Goal: Transaction & Acquisition: Obtain resource

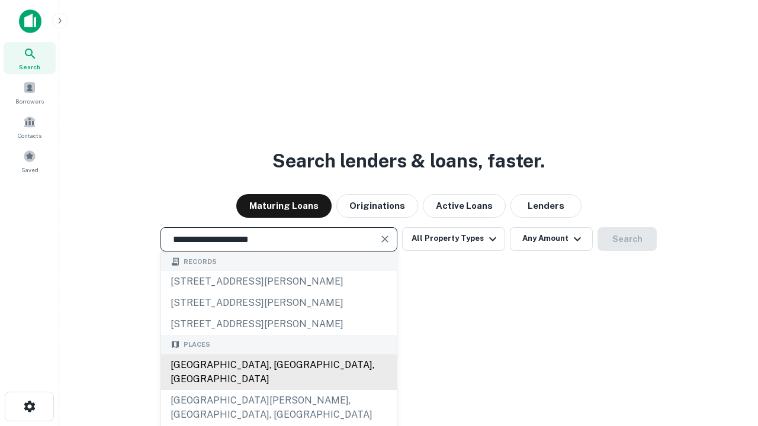
click at [278, 390] on div "[GEOGRAPHIC_DATA], [GEOGRAPHIC_DATA], [GEOGRAPHIC_DATA]" at bounding box center [279, 373] width 236 height 36
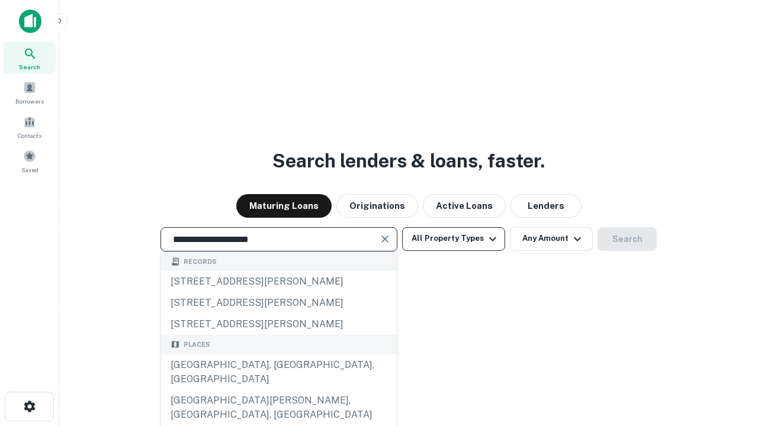
type input "**********"
click at [453, 239] on button "All Property Types" at bounding box center [453, 239] width 103 height 24
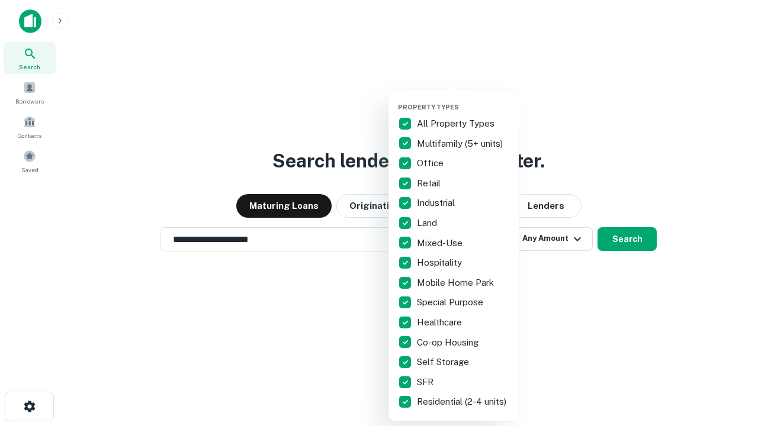
click at [463, 99] on button "button" at bounding box center [463, 99] width 130 height 1
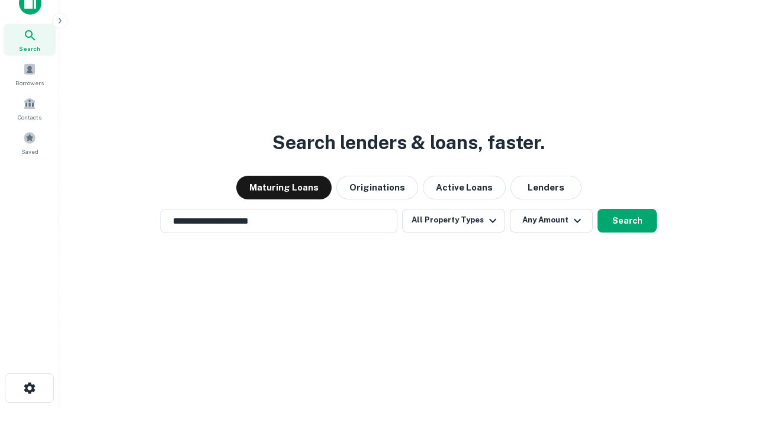
scroll to position [7, 143]
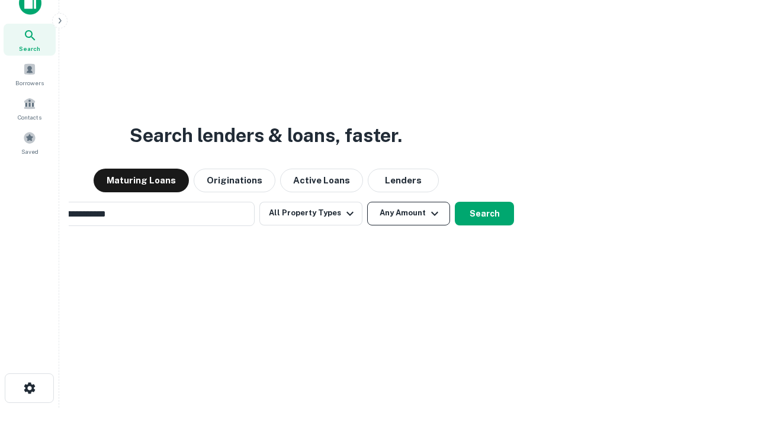
click at [367, 202] on button "Any Amount" at bounding box center [408, 214] width 83 height 24
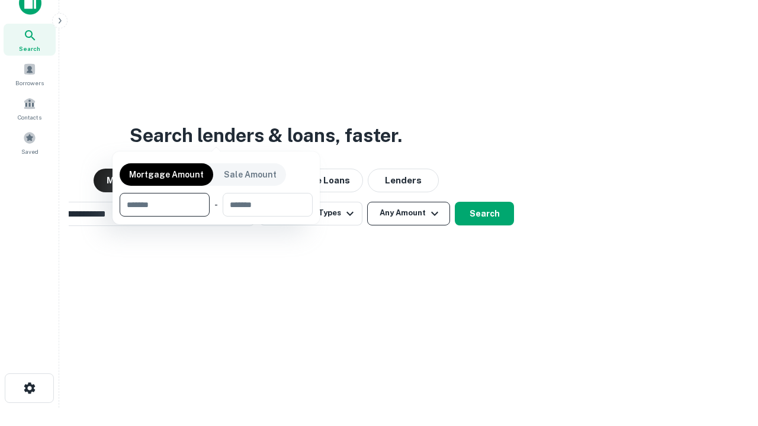
scroll to position [19, 0]
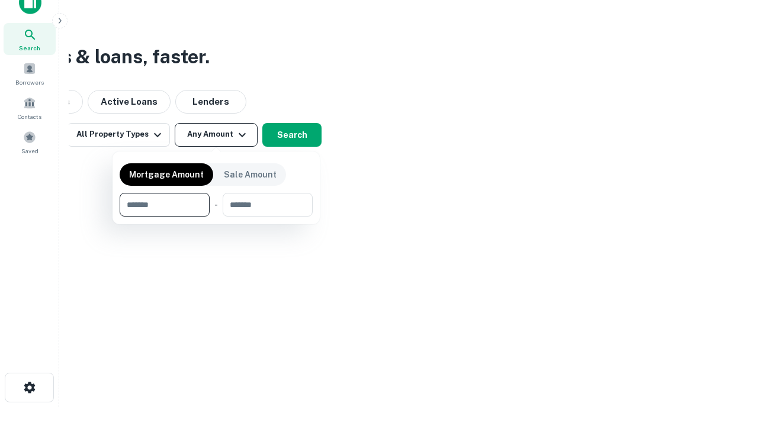
type input "*******"
click at [216, 217] on button "button" at bounding box center [216, 217] width 193 height 1
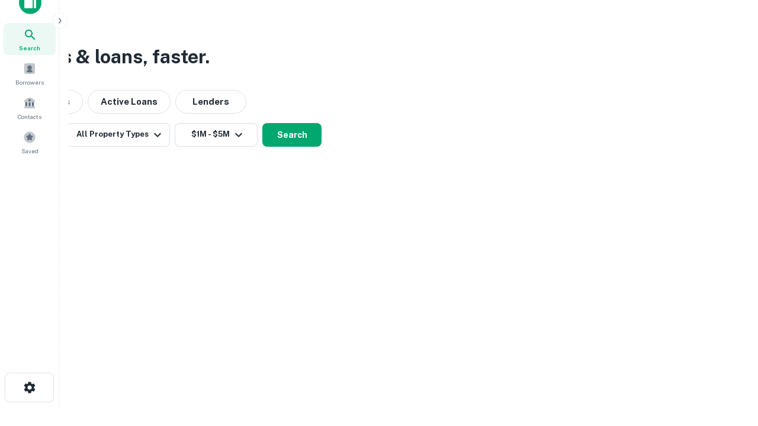
scroll to position [18, 0]
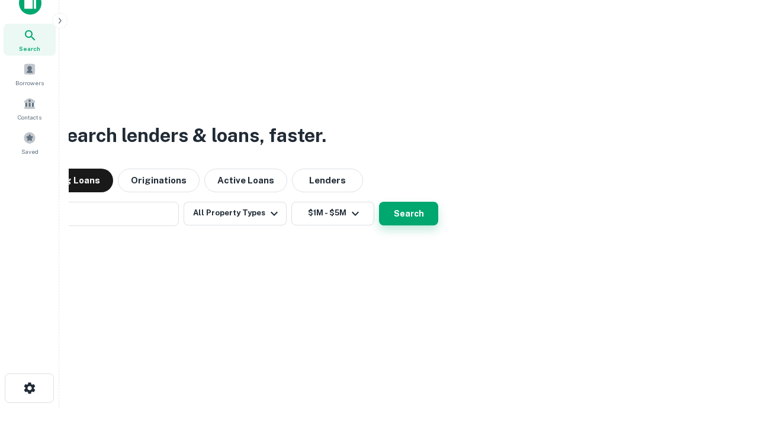
click at [379, 202] on button "Search" at bounding box center [408, 214] width 59 height 24
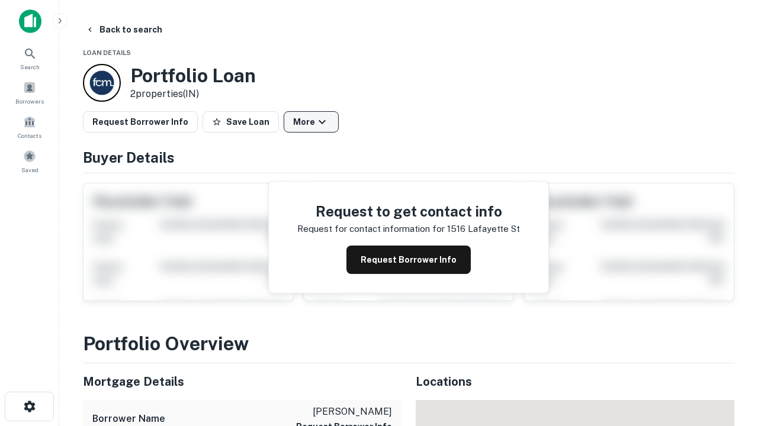
click at [311, 122] on button "More" at bounding box center [311, 121] width 55 height 21
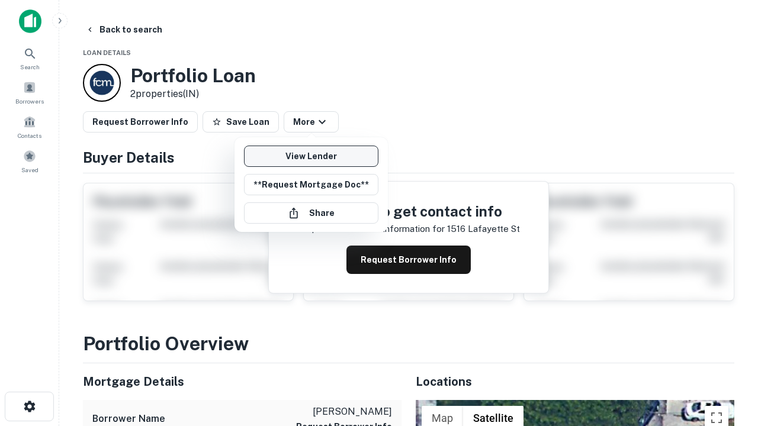
click at [311, 156] on link "View Lender" at bounding box center [311, 156] width 134 height 21
